Goal: Complete application form

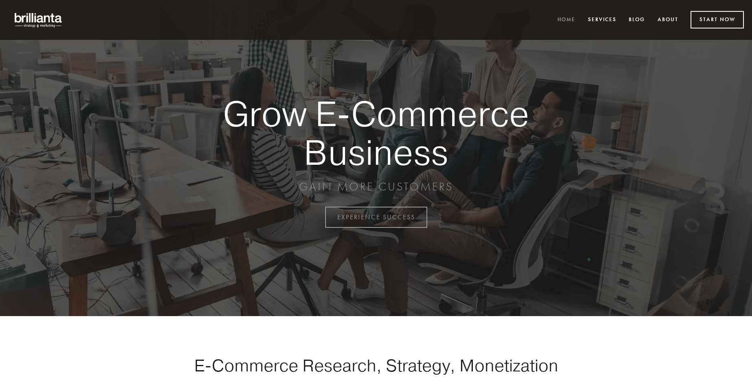
scroll to position [2132, 0]
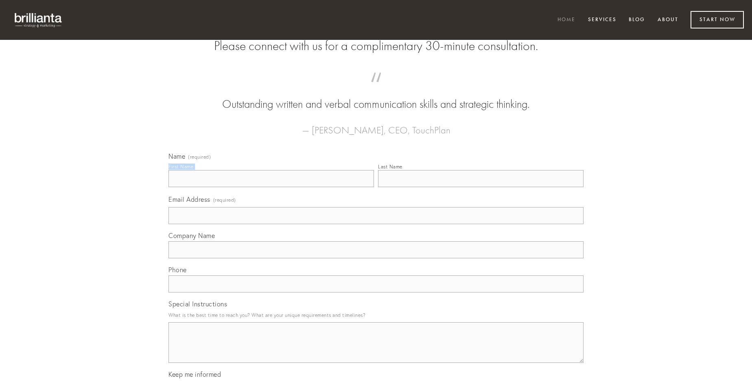
type input "[PERSON_NAME]"
click at [480, 187] on input "Last Name" at bounding box center [480, 178] width 205 height 17
type input "[PERSON_NAME]"
click at [376, 224] on input "Email Address (required)" at bounding box center [375, 215] width 415 height 17
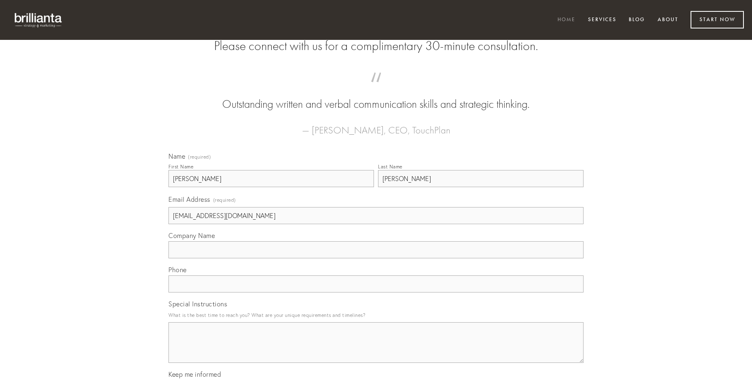
type input "[EMAIL_ADDRESS][DOMAIN_NAME]"
click at [376, 258] on input "Company Name" at bounding box center [375, 249] width 415 height 17
type input "adulatio"
click at [376, 292] on input "text" at bounding box center [375, 283] width 415 height 17
click at [376, 350] on textarea "Special Instructions" at bounding box center [375, 342] width 415 height 41
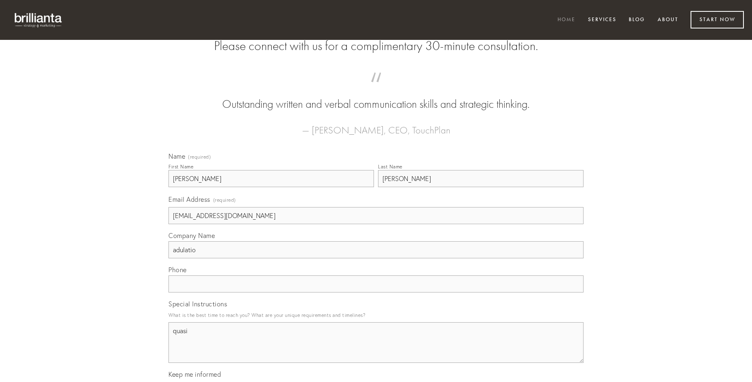
type textarea "quasi"
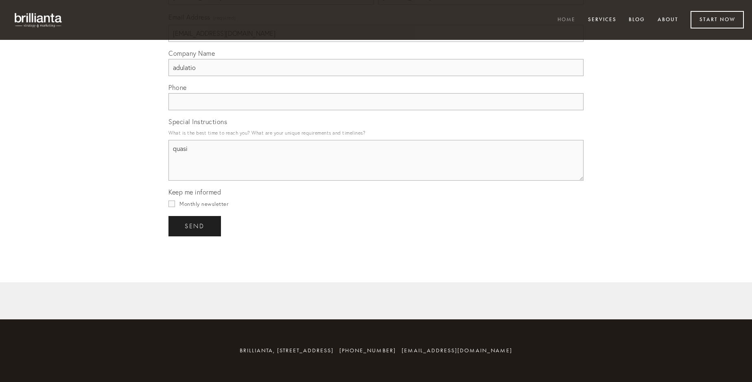
click at [195, 226] on span "send" at bounding box center [195, 225] width 20 height 7
